Goal: Task Accomplishment & Management: Manage account settings

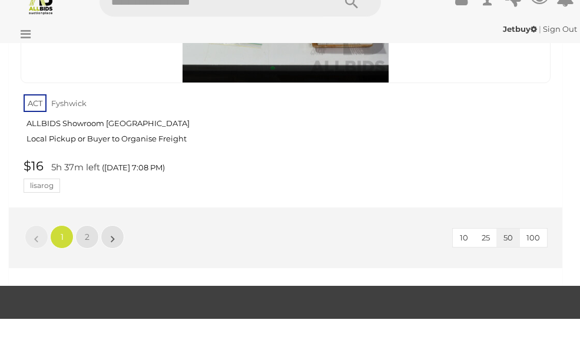
scroll to position [19249, 0]
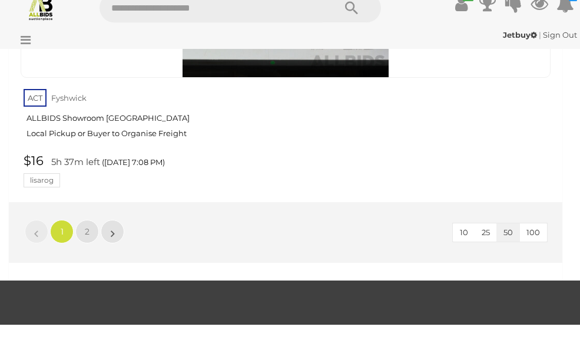
click at [118, 239] on link "»" at bounding box center [113, 251] width 24 height 24
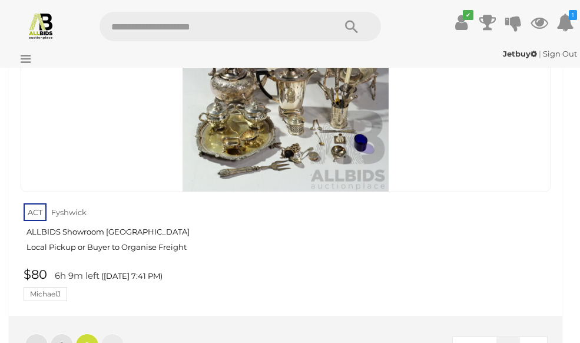
scroll to position [13433, 0]
click at [163, 23] on icon at bounding box center [540, 22] width 18 height 21
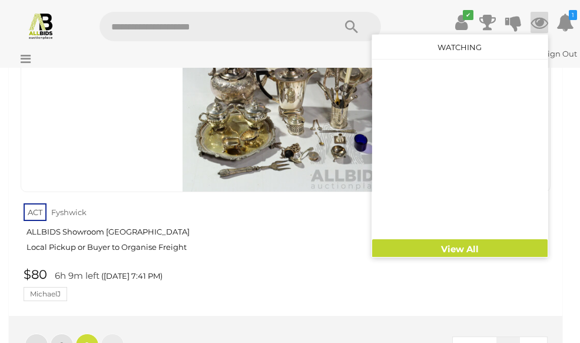
click at [163, 247] on link "View All" at bounding box center [459, 249] width 175 height 21
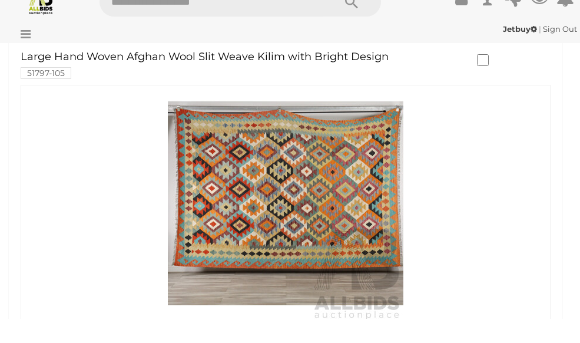
scroll to position [394, 0]
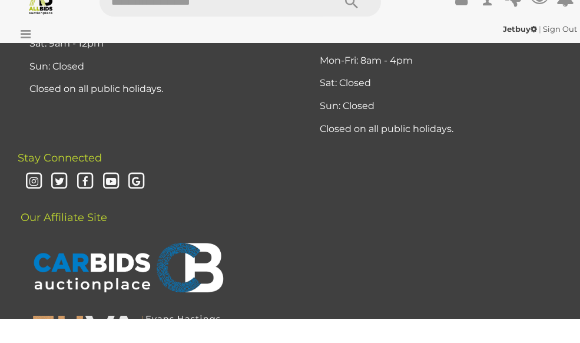
scroll to position [1618, 0]
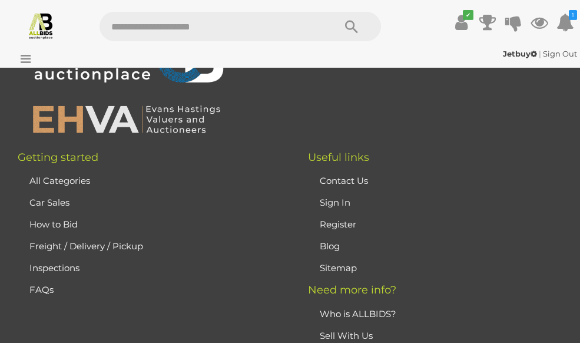
scroll to position [0, 0]
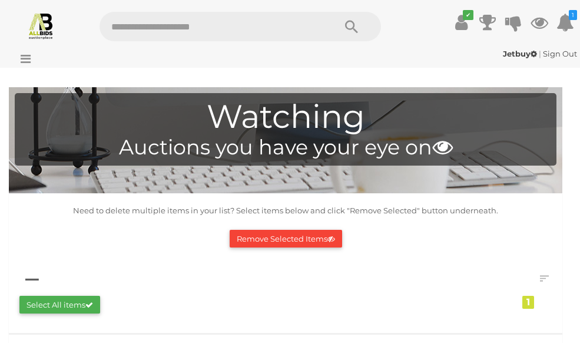
click at [325, 234] on button "Remove Selected Items" at bounding box center [286, 239] width 112 height 18
